Goal: Entertainment & Leisure: Consume media (video, audio)

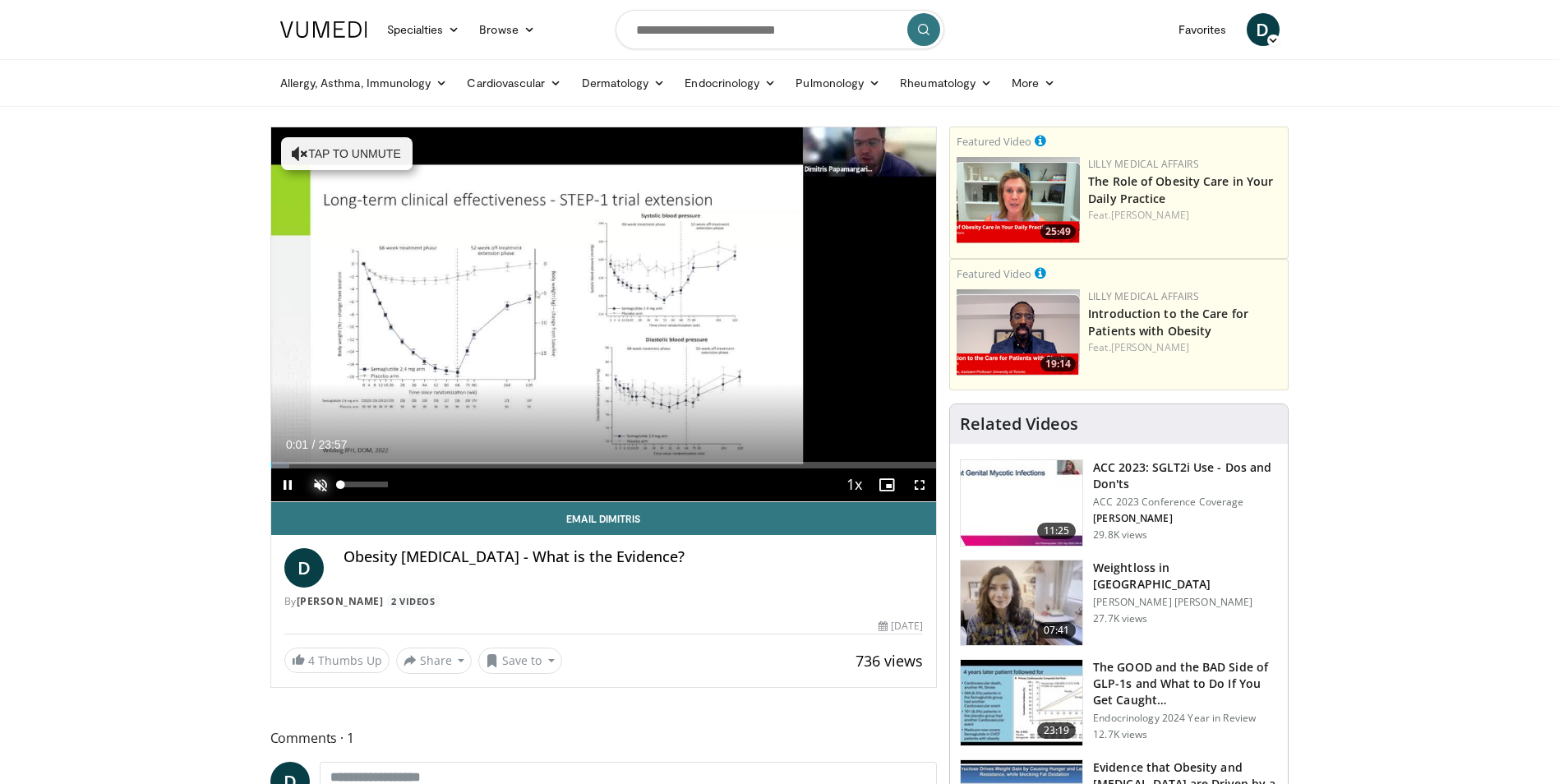
click at [328, 479] on span "Video Player" at bounding box center [321, 484] width 33 height 33
